Goal: Understand process/instructions

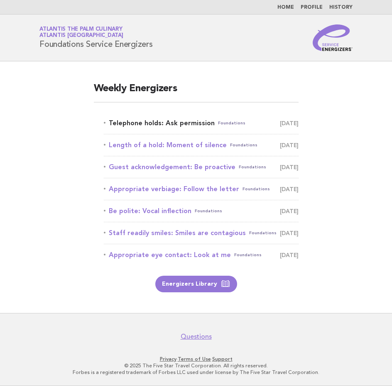
click at [168, 123] on link "Telephone holds: Ask permission Foundations August 20" at bounding box center [201, 123] width 195 height 12
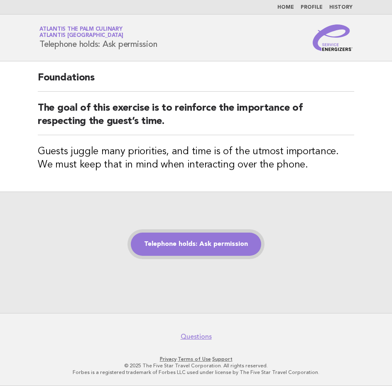
click at [194, 246] on link "Telephone holds: Ask permission" at bounding box center [196, 244] width 130 height 23
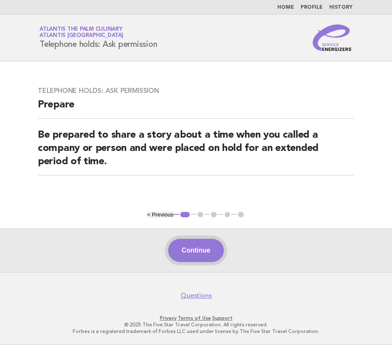
click at [209, 251] on button "Continue" at bounding box center [195, 250] width 55 height 23
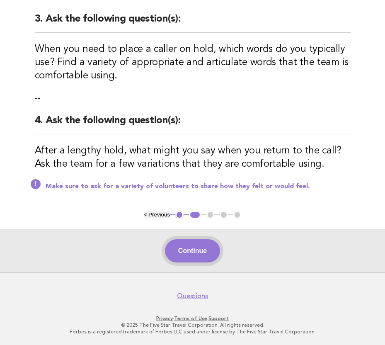
click at [199, 256] on button "Continue" at bounding box center [192, 250] width 55 height 23
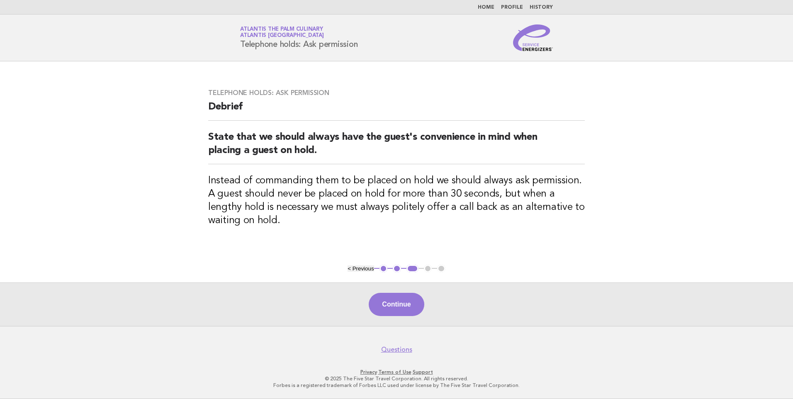
click at [391, 303] on button "Continue" at bounding box center [396, 304] width 55 height 23
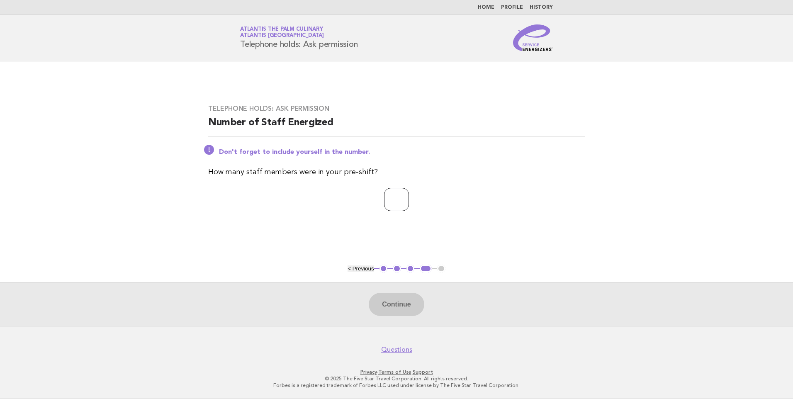
click at [391, 207] on input "number" at bounding box center [396, 199] width 25 height 23
type input "**"
click at [391, 300] on button "Continue" at bounding box center [396, 304] width 55 height 23
